Goal: Task Accomplishment & Management: Use online tool/utility

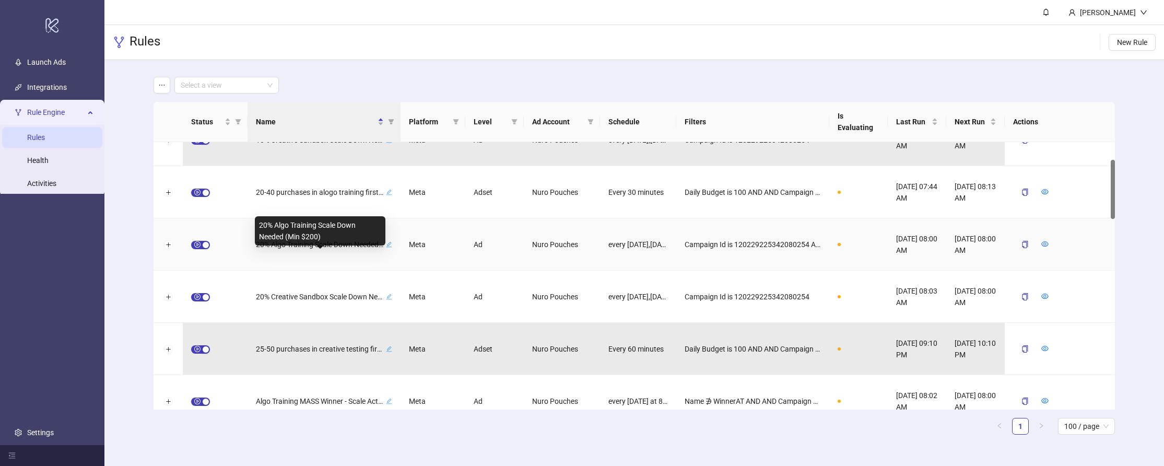
scroll to position [95, 0]
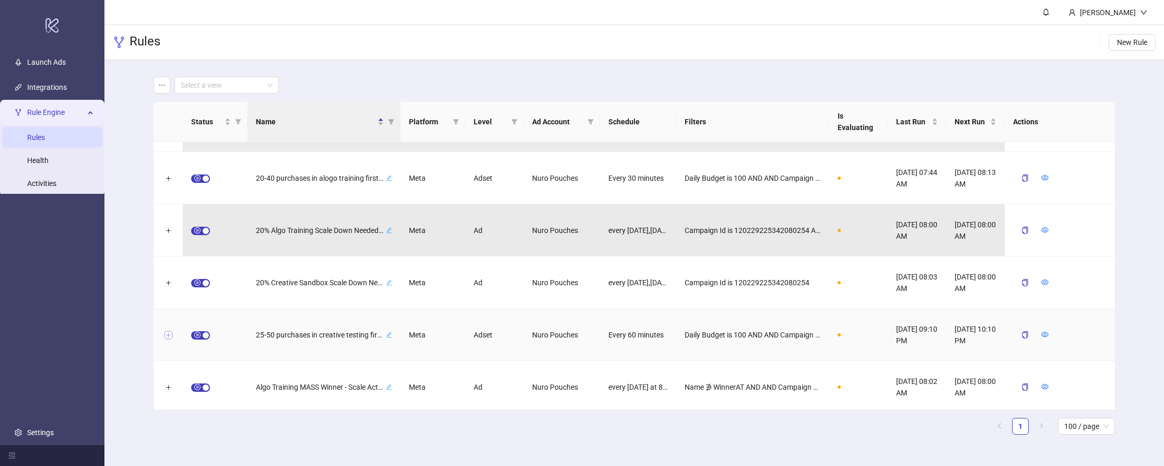
click at [165, 336] on button "Expand row" at bounding box center [168, 335] width 8 height 8
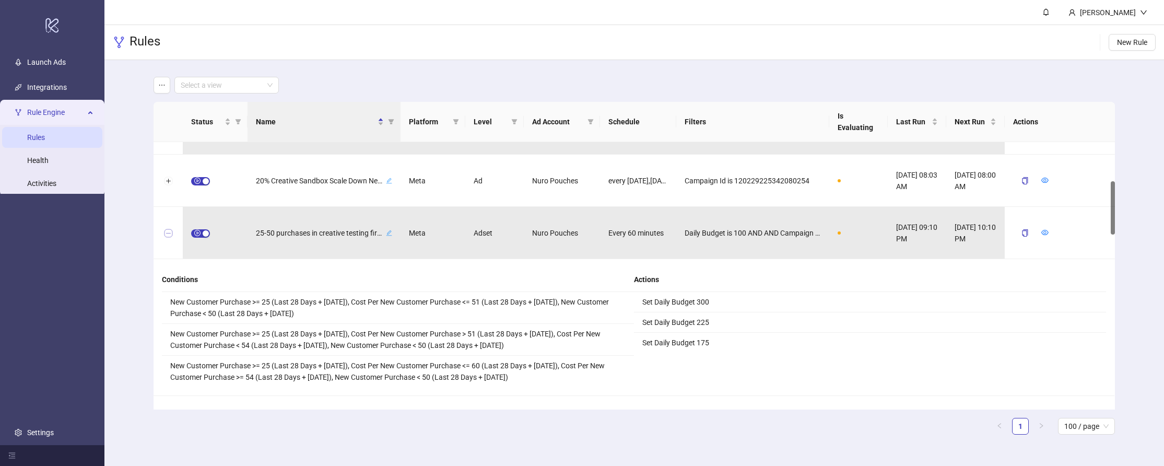
scroll to position [245, 0]
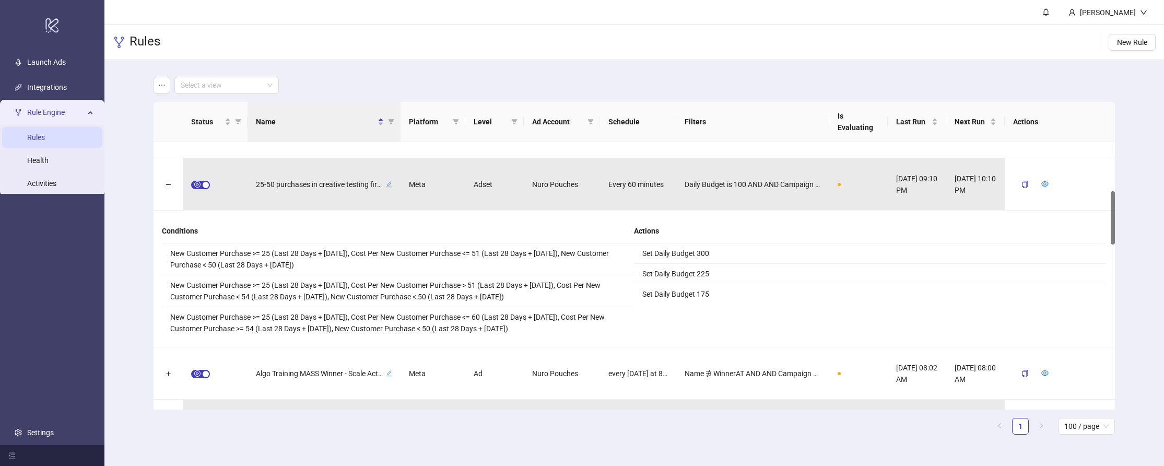
drag, startPoint x: 252, startPoint y: 256, endPoint x: 287, endPoint y: 253, distance: 35.7
click at [287, 253] on li "New Customer Purchase >= 25 (Last 28 Days + [DATE]), Cost Per New Customer Purc…" at bounding box center [398, 259] width 472 height 32
drag, startPoint x: 462, startPoint y: 254, endPoint x: 481, endPoint y: 253, distance: 18.9
click at [481, 253] on li "New Customer Purchase >= 25 (Last 28 Days + [DATE]), Cost Per New Customer Purc…" at bounding box center [398, 259] width 472 height 32
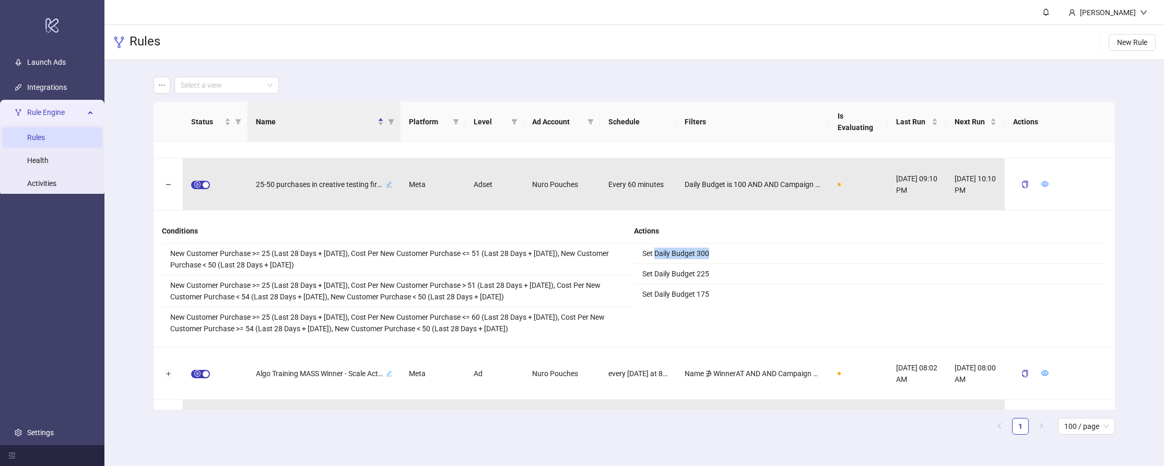
drag, startPoint x: 655, startPoint y: 251, endPoint x: 710, endPoint y: 248, distance: 54.9
click at [710, 248] on li "Set Daily Budget 300" at bounding box center [870, 253] width 472 height 20
drag, startPoint x: 453, startPoint y: 291, endPoint x: 481, endPoint y: 288, distance: 28.3
click at [481, 288] on li "New Customer Purchase >= 25 (Last 28 Days + [DATE]), Cost Per New Customer Purc…" at bounding box center [398, 291] width 472 height 32
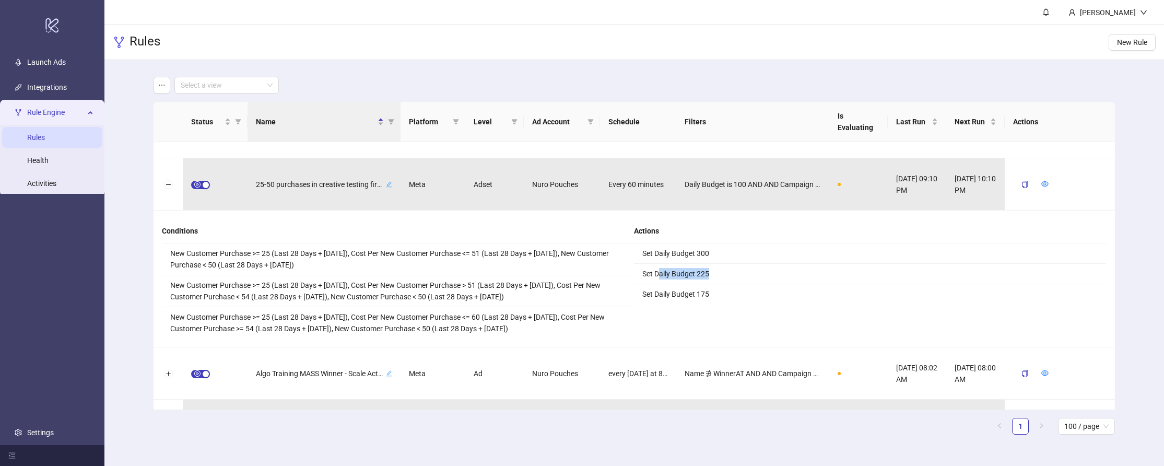
drag, startPoint x: 661, startPoint y: 269, endPoint x: 753, endPoint y: 269, distance: 91.9
click at [753, 269] on li "Set Daily Budget 225" at bounding box center [870, 274] width 472 height 20
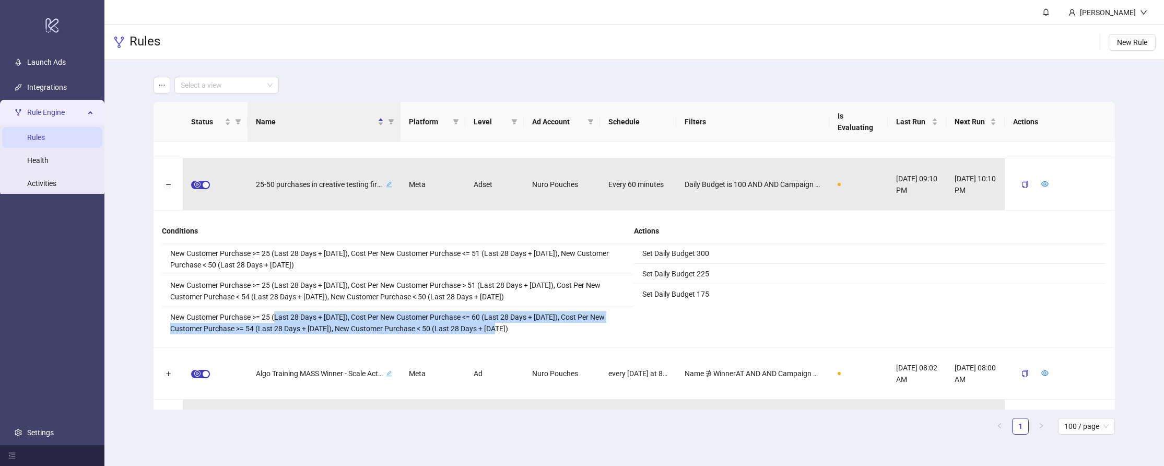
drag, startPoint x: 374, startPoint y: 316, endPoint x: 540, endPoint y: 324, distance: 165.8
click at [540, 324] on li "New Customer Purchase >= 25 (Last 28 Days + [DATE]), Cost Per New Customer Purc…" at bounding box center [398, 322] width 472 height 31
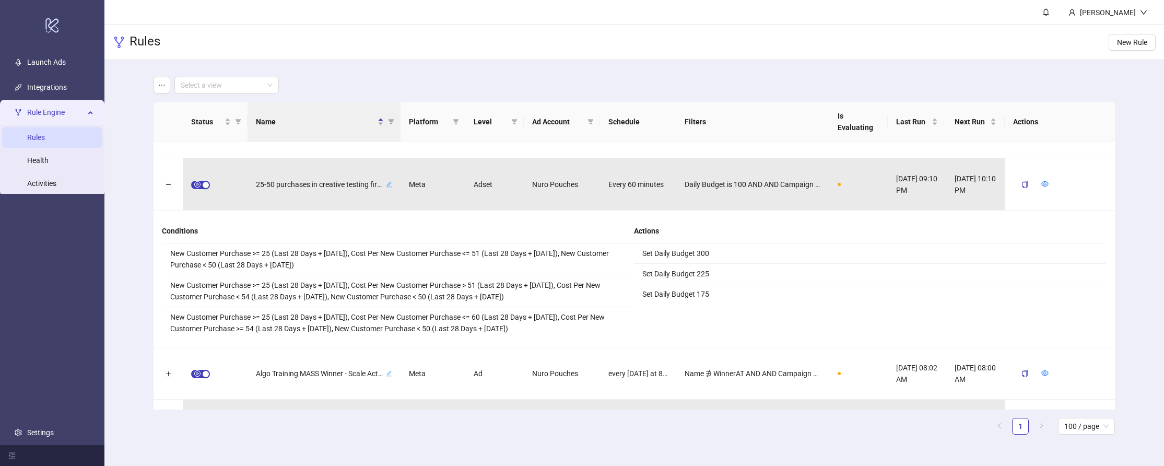
click at [653, 295] on li "Set Daily Budget 175" at bounding box center [870, 294] width 472 height 20
drag, startPoint x: 647, startPoint y: 255, endPoint x: 729, endPoint y: 318, distance: 103.5
click at [729, 318] on div "Actions Set Daily Budget 300 Set Daily Budget 225 Set Daily Budget 175" at bounding box center [870, 279] width 472 height 120
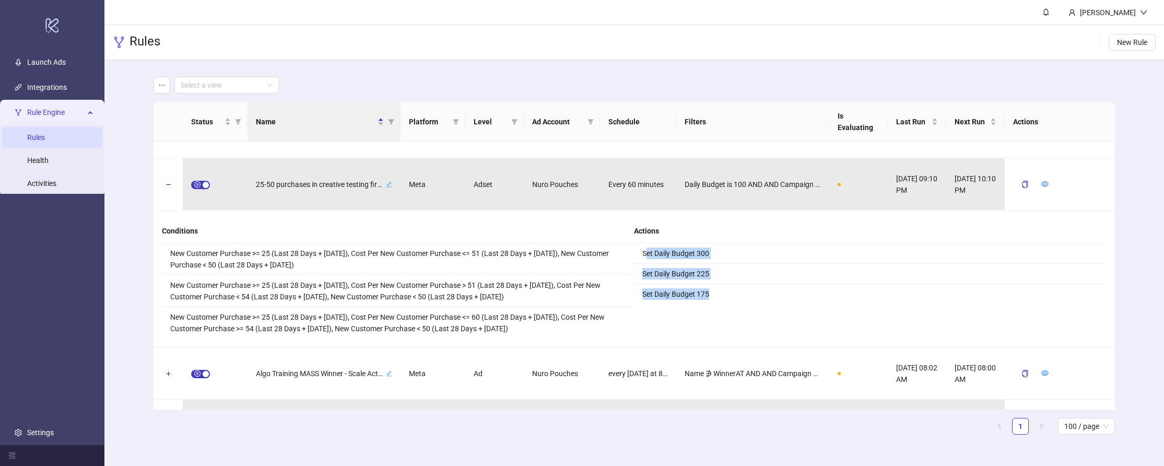
click at [664, 248] on li "Set Daily Budget 300" at bounding box center [870, 253] width 472 height 20
drag, startPoint x: 650, startPoint y: 252, endPoint x: 731, endPoint y: 260, distance: 81.4
click at [731, 260] on li "Set Daily Budget 300" at bounding box center [870, 253] width 472 height 20
